Goal: Task Accomplishment & Management: Use online tool/utility

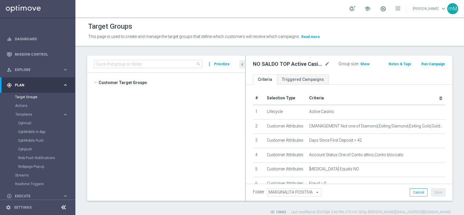
scroll to position [22, 0]
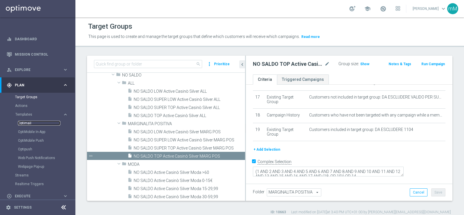
click at [27, 123] on link "Optimail" at bounding box center [39, 123] width 42 height 5
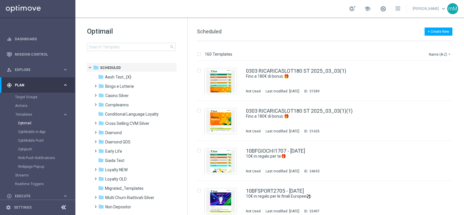
click at [62, 207] on icon at bounding box center [63, 207] width 7 height 7
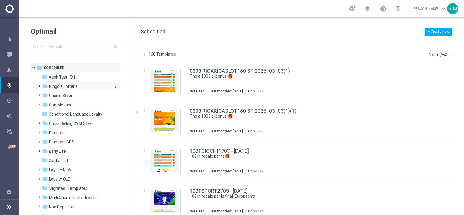
click at [69, 84] on span "Bingo e Lotterie" at bounding box center [63, 86] width 29 height 5
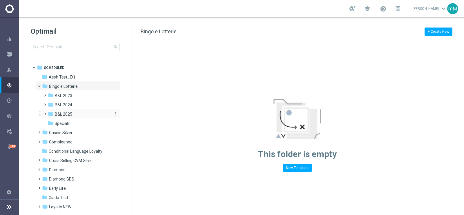
click at [71, 111] on div "folder B&L 2025" at bounding box center [79, 114] width 62 height 7
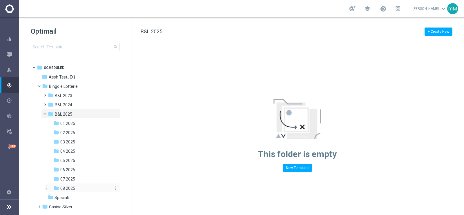
click at [65, 190] on span "08 2025" at bounding box center [67, 188] width 15 height 5
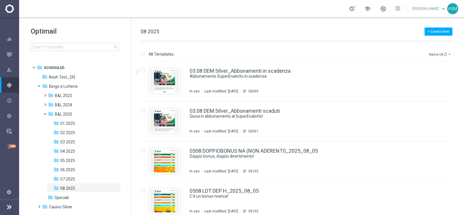
click at [447, 55] on icon "arrow_drop_down" at bounding box center [449, 54] width 5 height 5
click at [441, 77] on div "Date Modified (Newest)" at bounding box center [429, 80] width 46 height 8
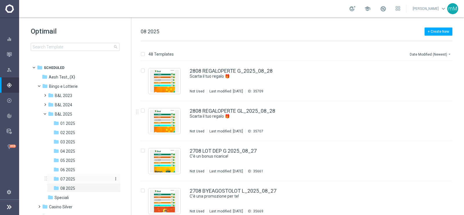
click at [67, 176] on div "folder 07 2025" at bounding box center [81, 179] width 57 height 7
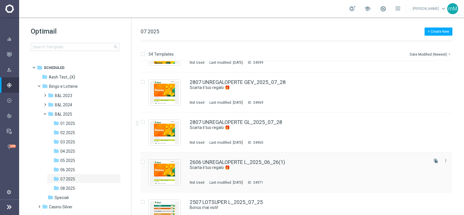
scroll to position [72, 0]
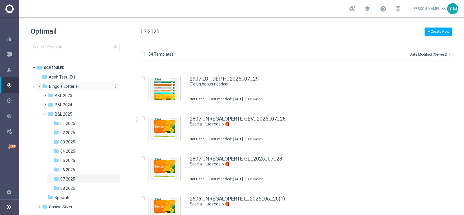
click at [61, 89] on div "folder Bingo e Lotterie" at bounding box center [75, 86] width 67 height 7
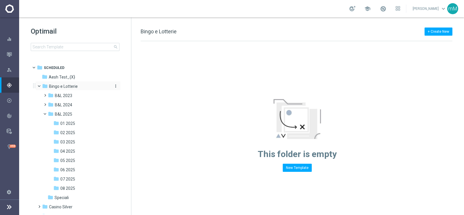
click at [67, 85] on span "Bingo e Lotterie" at bounding box center [63, 86] width 29 height 5
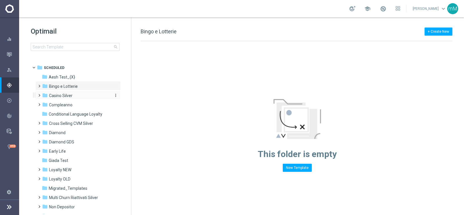
click at [63, 93] on span "Casino Silver" at bounding box center [60, 95] width 23 height 5
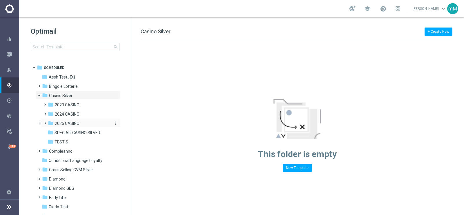
click at [70, 124] on span "2025 CASINO" at bounding box center [67, 123] width 25 height 5
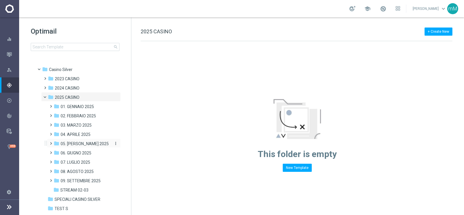
scroll to position [36, 0]
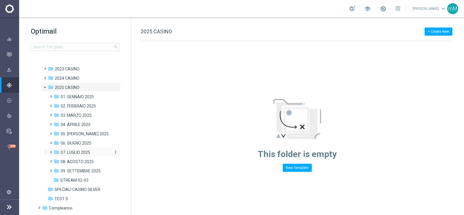
click at [87, 151] on span "07. LUGLIO 2025" at bounding box center [76, 152] width 30 height 5
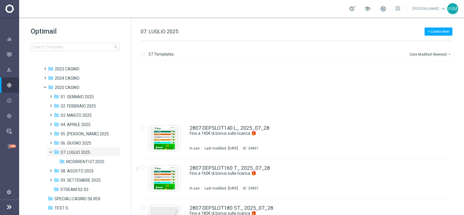
scroll to position [326, 0]
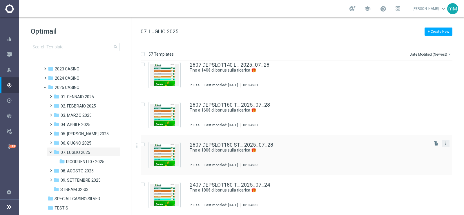
click at [444, 144] on icon "more_vert" at bounding box center [445, 143] width 5 height 5
click at [411, 158] on span "Copy To" at bounding box center [410, 157] width 13 height 4
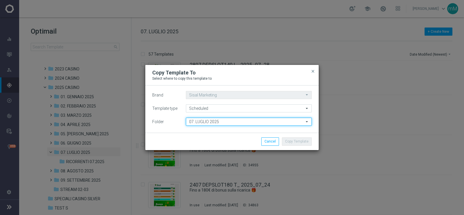
click at [225, 124] on input "07. LUGLIO 2025" at bounding box center [249, 122] width 126 height 8
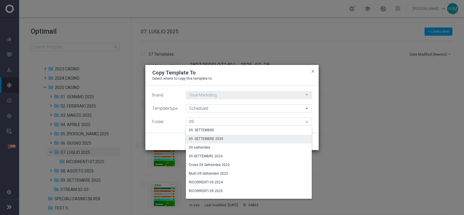
click at [217, 138] on div "09. SETTEMBRE 2025" at bounding box center [206, 138] width 34 height 5
type input "09. SETTEMBRE 2025"
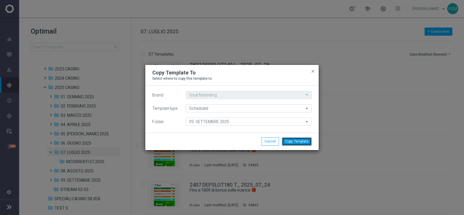
click at [309, 138] on button "Copy Template" at bounding box center [297, 141] width 30 height 8
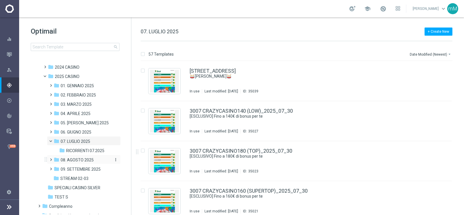
scroll to position [45, 0]
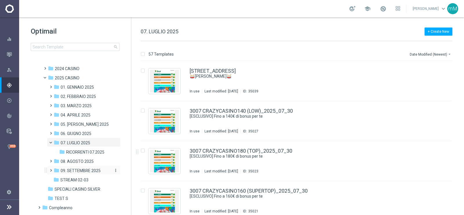
click at [79, 170] on span "09. SETTEMBRE 2025" at bounding box center [81, 170] width 40 height 5
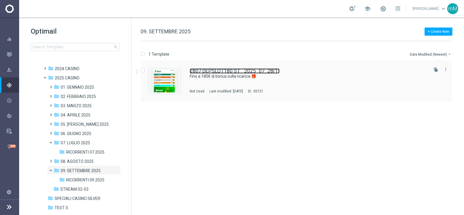
click at [223, 73] on link "2807 DEPSLOT180 ST_ 2025_07_28(1)" at bounding box center [235, 70] width 90 height 5
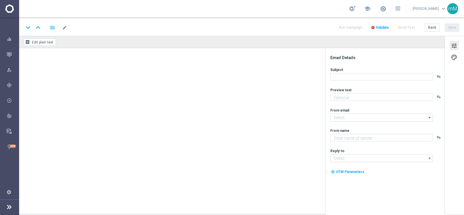
type input "2807 DEPSLOT180 ST_ 2025_07_28(1)"
type textarea "Scopri la promozione che ti abbiamo riservato"
type textarea "Sisal"
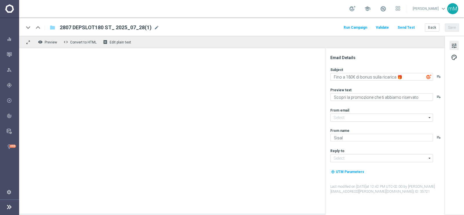
type input "[EMAIL_ADDRESS][DOMAIN_NAME]"
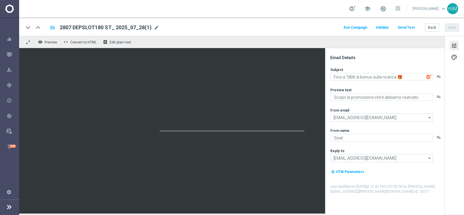
click at [154, 27] on span "mode_edit" at bounding box center [156, 27] width 5 height 5
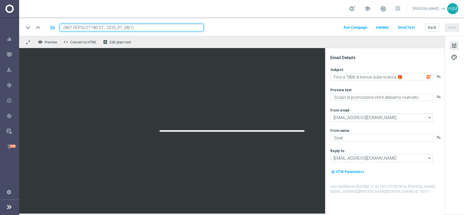
drag, startPoint x: 103, startPoint y: 27, endPoint x: 60, endPoint y: 28, distance: 42.3
click at [60, 28] on input "2807 DEPSLOT180 ST_ 2025_07_28(1)" at bounding box center [132, 28] width 144 height 8
paste input "8"
click at [121, 27] on input "2808 DEPSLOT180 ST_ 2025_07_28(1)" at bounding box center [132, 28] width 144 height 8
type input "2808 DEPSLOT180 ST_ 2025_08_28"
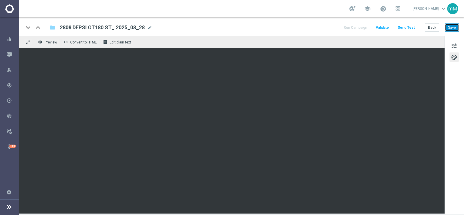
click at [454, 29] on button "Save" at bounding box center [452, 27] width 14 height 8
click at [429, 25] on button "Back" at bounding box center [432, 27] width 14 height 8
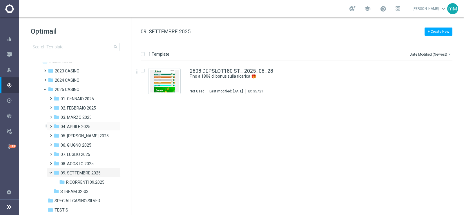
scroll to position [43, 0]
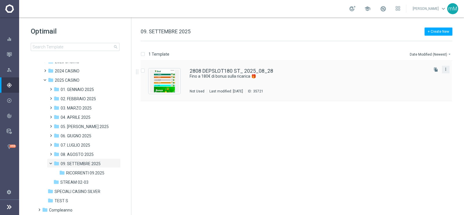
click at [447, 69] on icon "more_vert" at bounding box center [445, 69] width 5 height 5
click at [414, 74] on div "Move" at bounding box center [422, 75] width 35 height 4
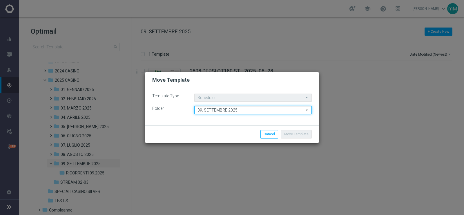
click at [240, 110] on input "09. SETTEMBRE 2025" at bounding box center [252, 110] width 117 height 8
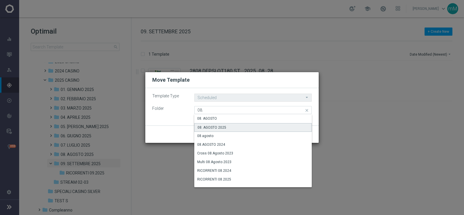
click at [234, 130] on div "08. AGOSTO 2025" at bounding box center [252, 127] width 117 height 9
type input "08. AGOSTO 2025"
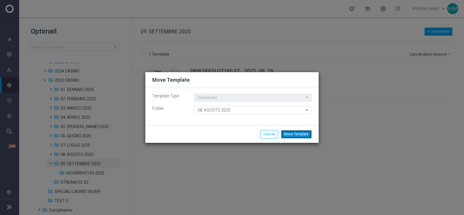
click at [295, 132] on button "Move Template" at bounding box center [296, 134] width 31 height 8
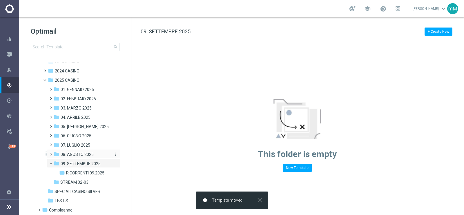
click at [86, 153] on span "08. AGOSTO 2025" at bounding box center [77, 154] width 33 height 5
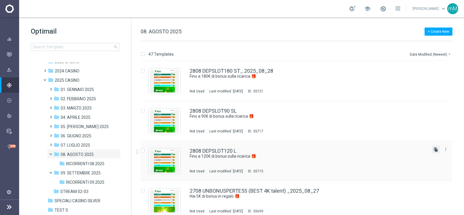
click at [433, 150] on icon "file_copy" at bounding box center [435, 149] width 5 height 5
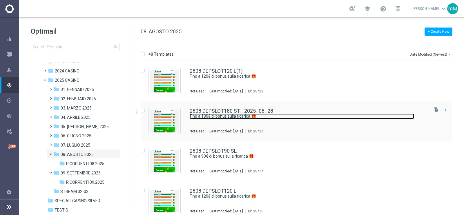
click at [248, 116] on link "Fino a 180€ di bonus sulla ricarica 🎁" at bounding box center [302, 117] width 224 height 6
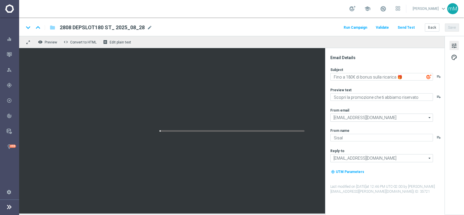
click at [109, 25] on span "2808 DEPSLOT180 ST_ 2025_08_28" at bounding box center [102, 27] width 85 height 7
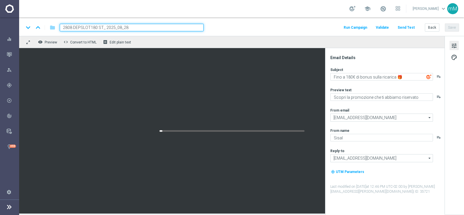
click at [109, 25] on input "2808 DEPSLOT180 ST_ 2025_08_28" at bounding box center [132, 28] width 144 height 8
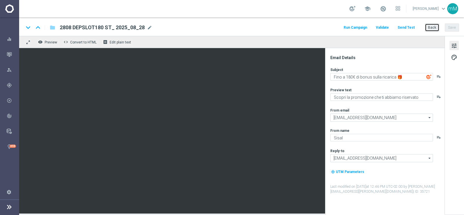
click at [430, 28] on button "Back" at bounding box center [432, 27] width 14 height 8
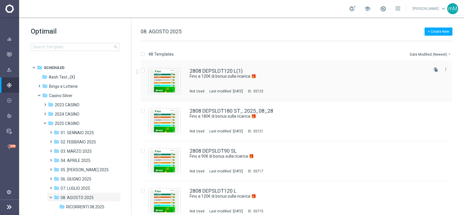
click at [229, 90] on div "Last modified: [DATE]" at bounding box center [226, 91] width 38 height 5
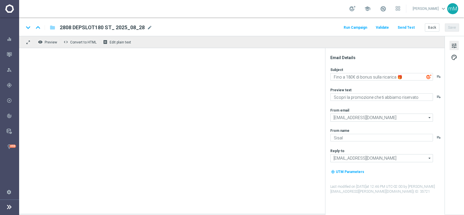
type textarea "Fino a 120€ di bonus sulla ricarica 🎁"
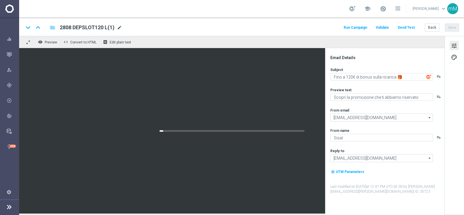
click at [119, 29] on span "mode_edit" at bounding box center [119, 27] width 5 height 5
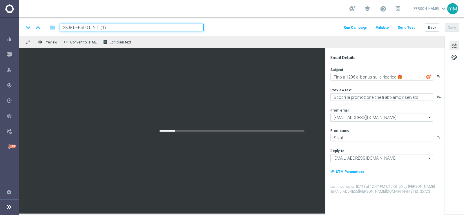
click at [107, 27] on input "2808 DEPSLOT120 L(1)" at bounding box center [132, 28] width 144 height 8
paste input "80 ST_ 2025_08_28"
click at [100, 28] on input "2808 DEPSLOT180 ST_ 2025_08_28" at bounding box center [132, 28] width 144 height 8
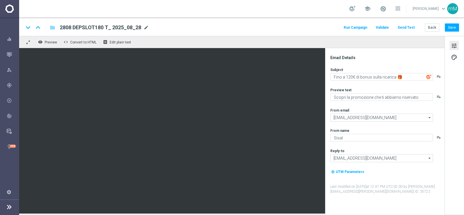
click at [146, 29] on span "mode_edit" at bounding box center [145, 27] width 5 height 5
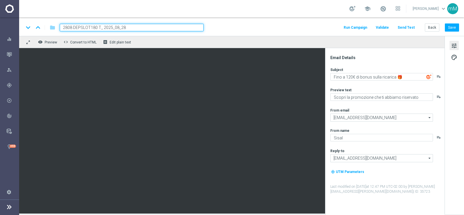
drag, startPoint x: 99, startPoint y: 28, endPoint x: 60, endPoint y: 29, distance: 39.4
click at [60, 29] on input "2808 DEPSLOT180 T_ 2025_08_28" at bounding box center [132, 28] width 144 height 8
paste input "5"
type input "2808 DEPSLOT150 T_ 2025_08_28"
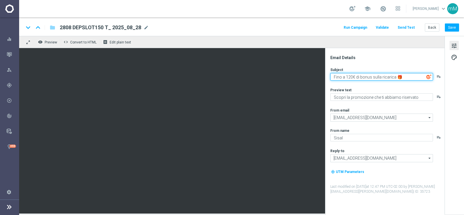
click at [351, 74] on textarea "Fino a 120€ di bonus sulla ricarica 🎁" at bounding box center [381, 77] width 103 height 8
type textarea "Fino a 150€ di bonus sulla ricarica 🎁"
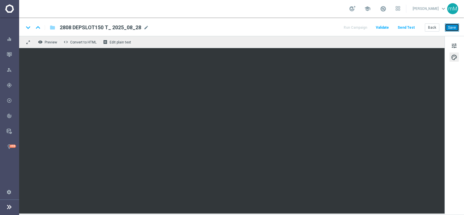
click at [452, 26] on button "Save" at bounding box center [452, 27] width 14 height 8
click at [433, 30] on button "Back" at bounding box center [432, 27] width 14 height 8
